Goal: Find specific page/section: Find specific page/section

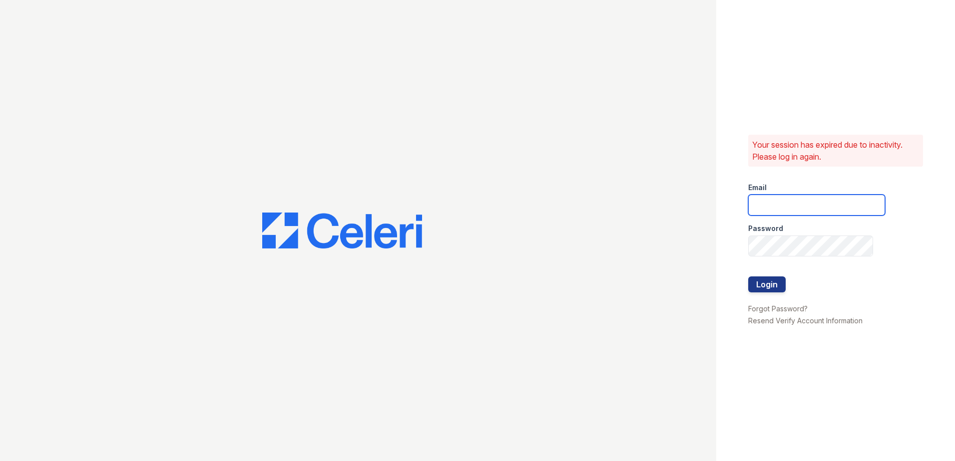
type input "[EMAIL_ADDRESS][DOMAIN_NAME]"
click at [785, 281] on form "Email hneely@trinity-pm.com Password Login" at bounding box center [816, 239] width 137 height 128
click at [777, 283] on button "Login" at bounding box center [766, 285] width 37 height 16
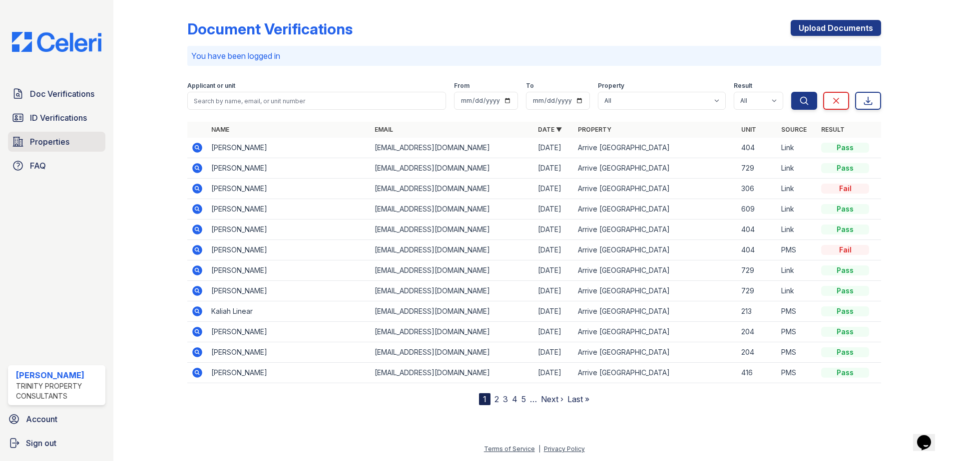
click at [56, 134] on link "Properties" at bounding box center [56, 142] width 97 height 20
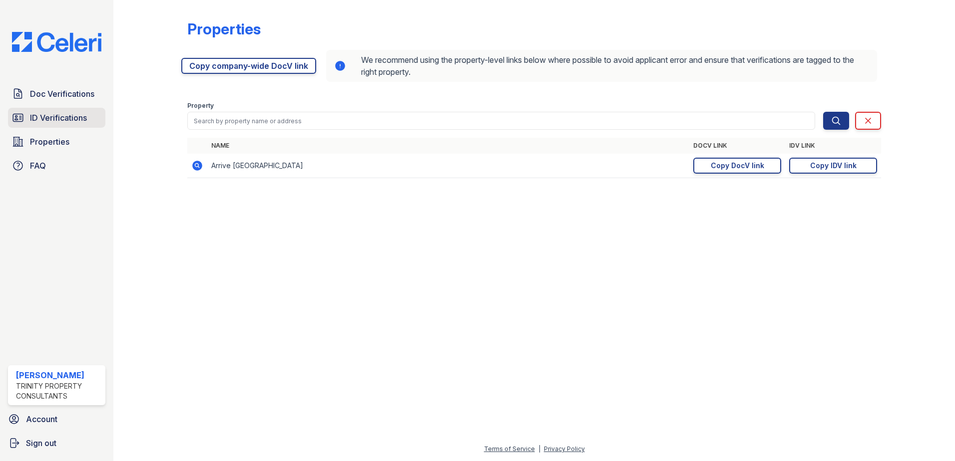
click at [55, 118] on span "ID Verifications" at bounding box center [58, 118] width 57 height 12
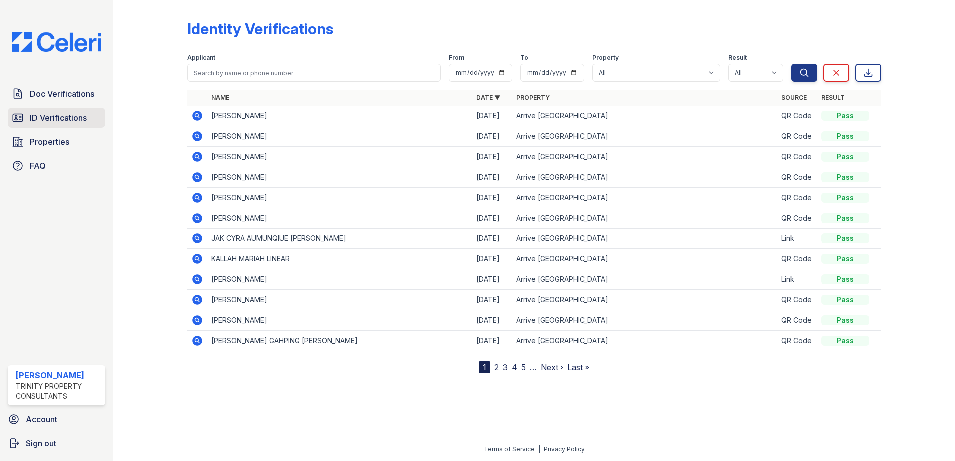
click at [53, 121] on span "ID Verifications" at bounding box center [58, 118] width 57 height 12
